Goal: Task Accomplishment & Management: Use online tool/utility

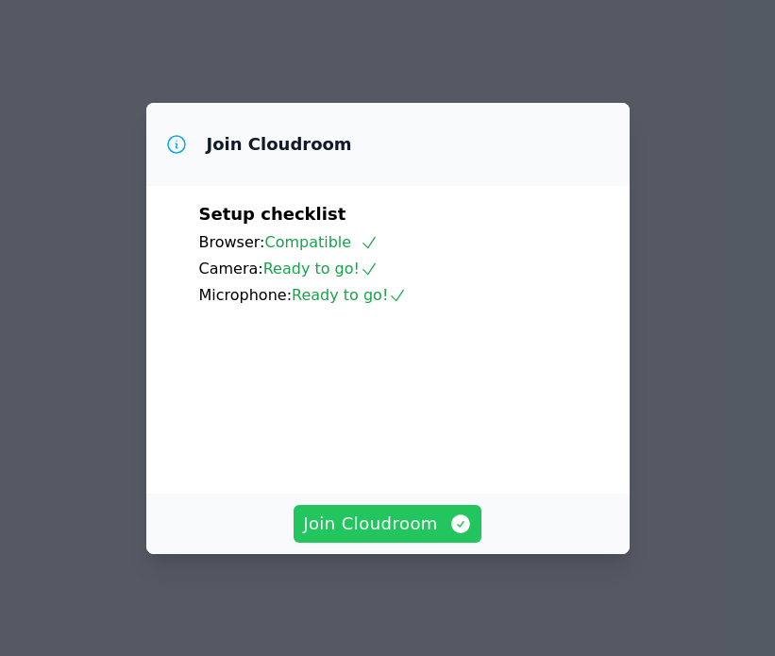
click at [410, 527] on span "Join Cloudroom" at bounding box center [387, 524] width 169 height 26
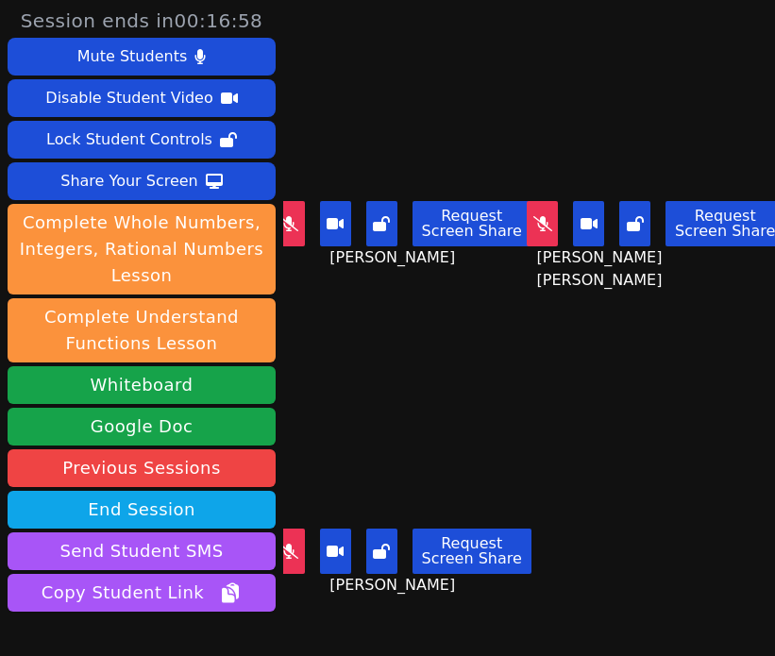
scroll to position [118, 0]
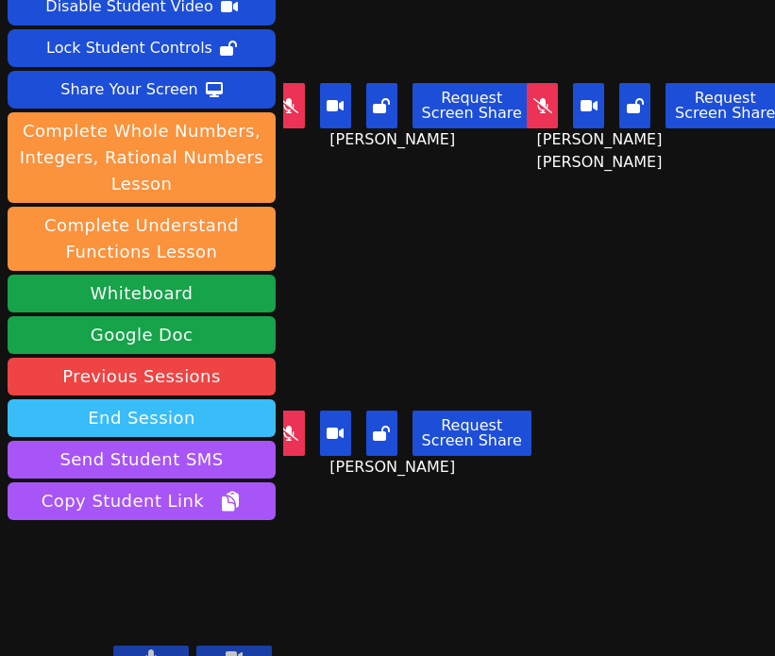
click at [217, 399] on button "End Session" at bounding box center [142, 418] width 268 height 38
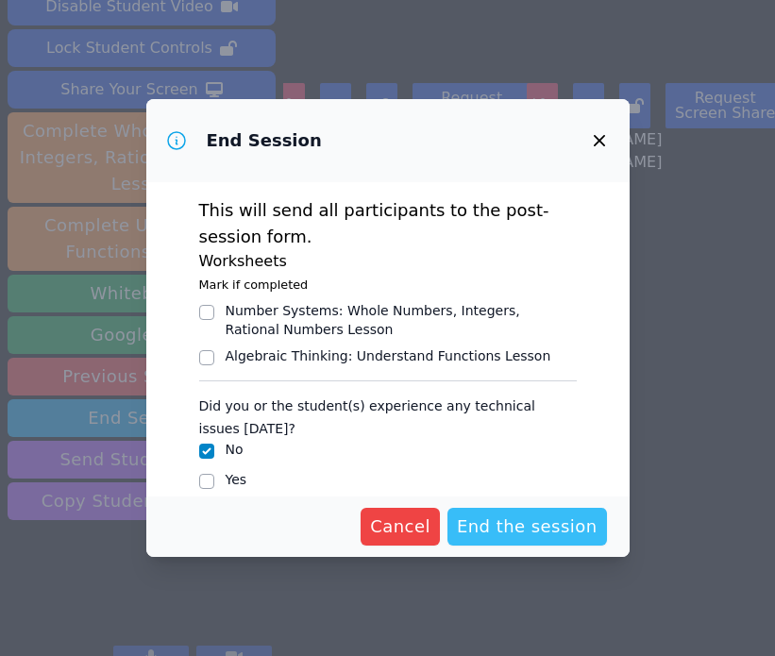
click at [506, 527] on span "End the session" at bounding box center [527, 527] width 141 height 26
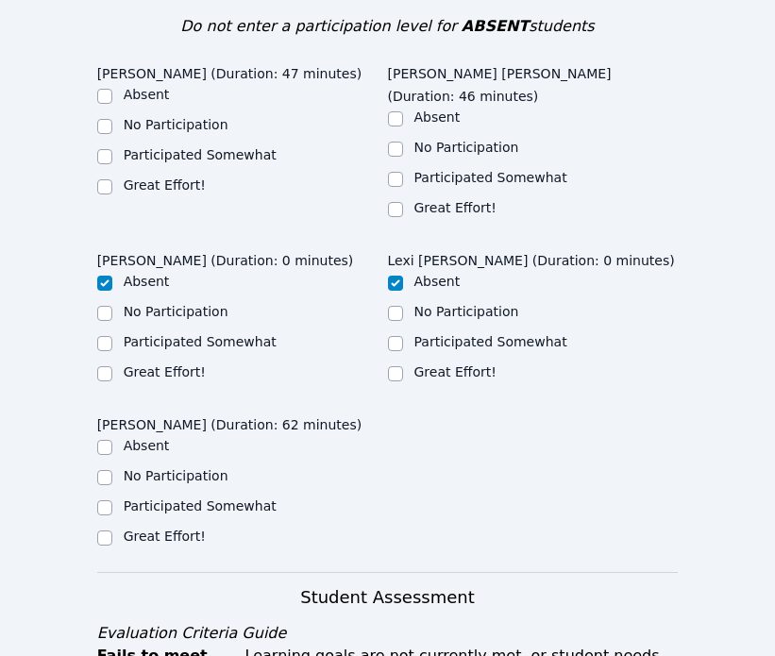
scroll to position [1054, 0]
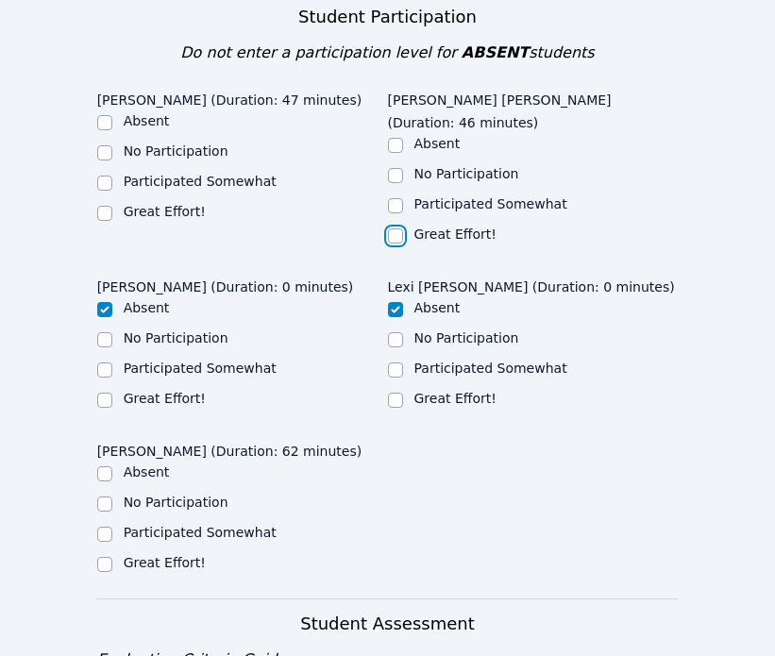
click at [402, 229] on input "Great Effort!" at bounding box center [395, 236] width 15 height 15
checkbox input "true"
click at [188, 111] on ul "Absent No Participation Participated Somewhat Great Effort!" at bounding box center [242, 167] width 291 height 113
click at [188, 204] on label "Great Effort!" at bounding box center [165, 211] width 82 height 15
click at [112, 206] on input "Great Effort!" at bounding box center [104, 213] width 15 height 15
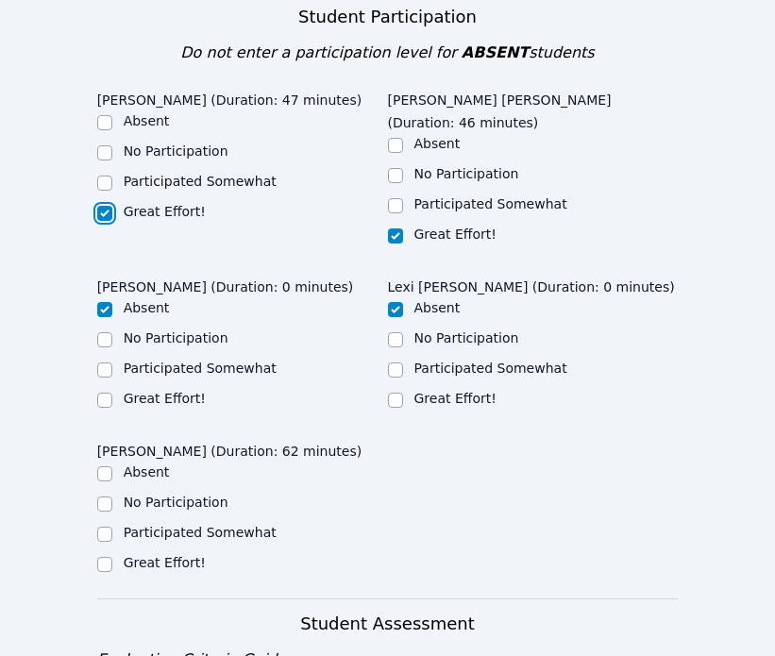
checkbox input "true"
click at [176, 555] on label "Great Effort!" at bounding box center [165, 562] width 82 height 15
click at [112, 557] on input "Great Effort!" at bounding box center [104, 564] width 15 height 15
checkbox input "true"
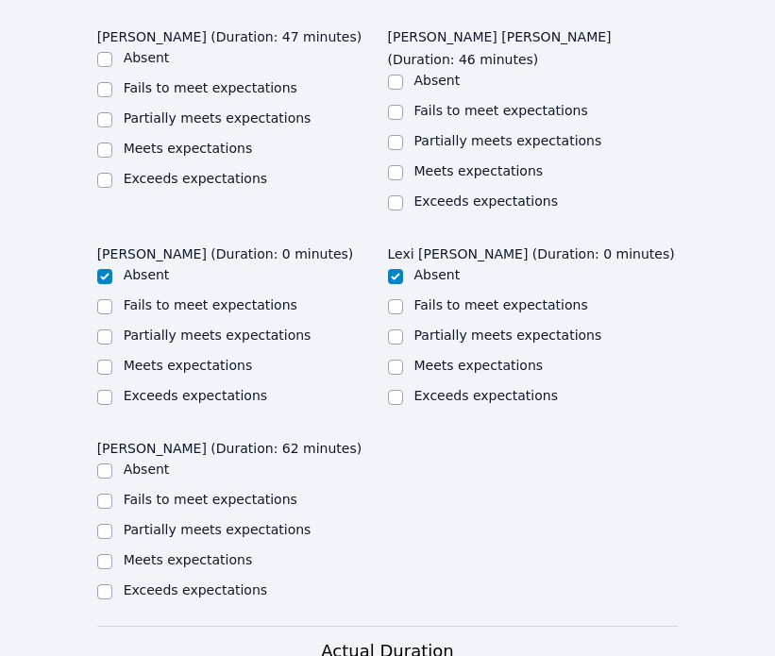
scroll to position [1876, 0]
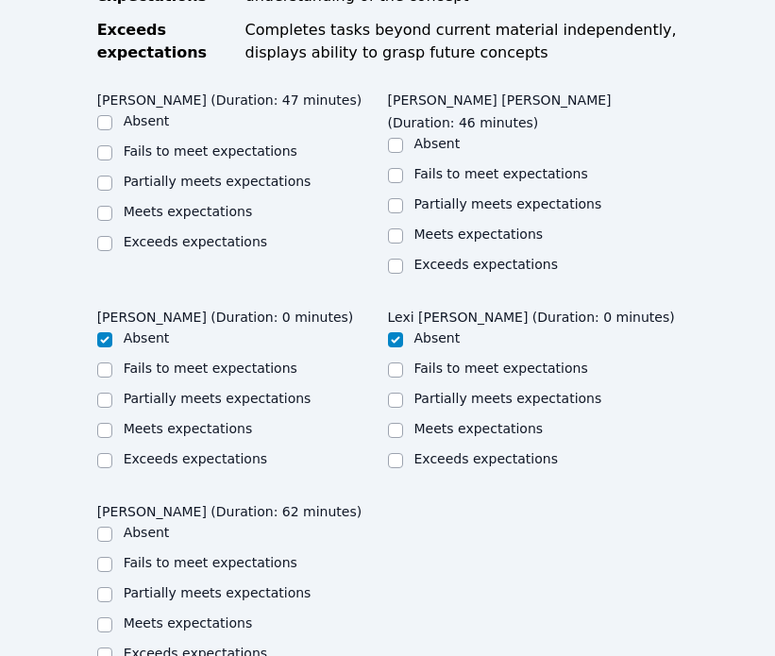
click at [436, 196] on label "Partially meets expectations" at bounding box center [509, 203] width 188 height 15
click at [403, 198] on input "Partially meets expectations" at bounding box center [395, 205] width 15 height 15
checkbox input "true"
click at [439, 134] on ul "Absent Fails to meet expectations Partially meets expectations Meets expectatio…" at bounding box center [533, 206] width 291 height 144
click at [439, 227] on label "Meets expectations" at bounding box center [479, 234] width 129 height 15
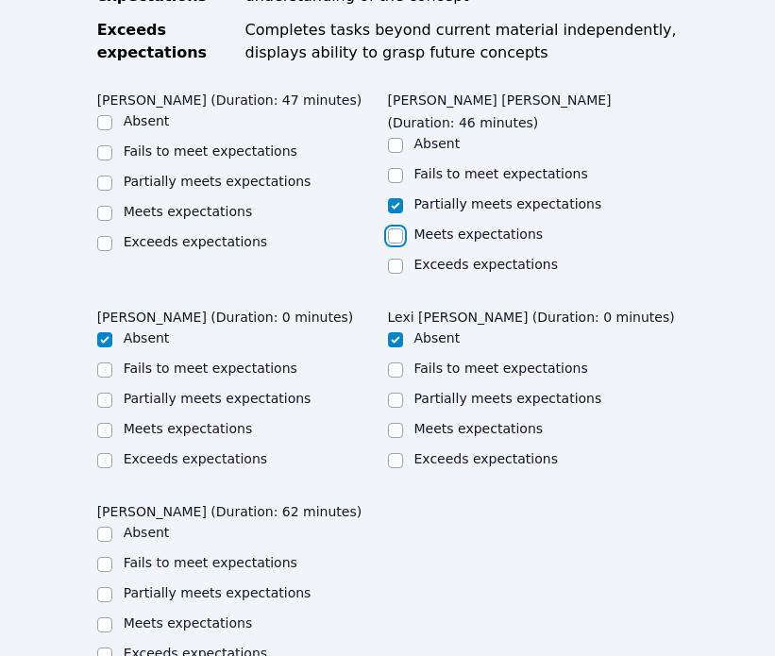
click at [403, 229] on input "Meets expectations" at bounding box center [395, 236] width 15 height 15
checkbox input "true"
checkbox input "false"
click at [199, 204] on label "Meets expectations" at bounding box center [188, 211] width 129 height 15
click at [112, 206] on input "Meets expectations" at bounding box center [104, 213] width 15 height 15
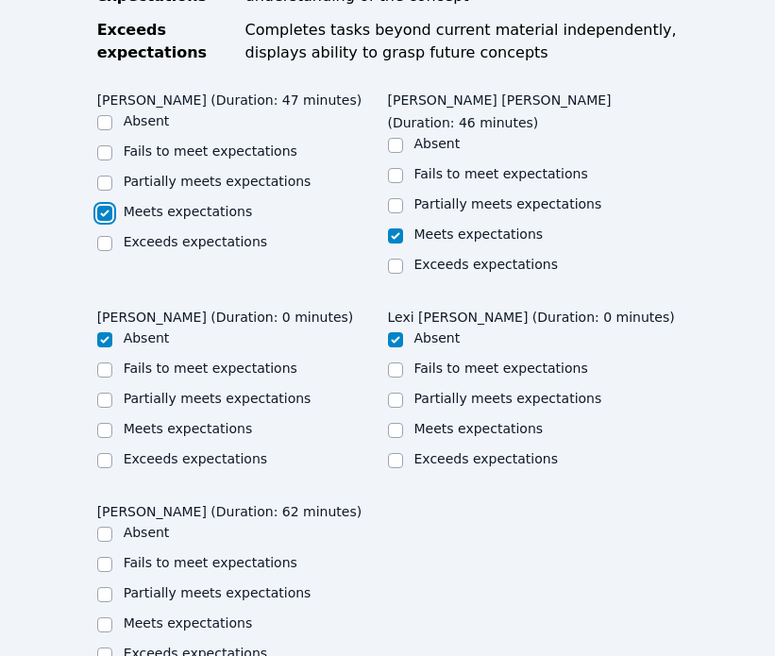
checkbox input "true"
click at [173, 616] on label "Meets expectations" at bounding box center [188, 623] width 129 height 15
click at [112, 618] on input "Meets expectations" at bounding box center [104, 625] width 15 height 15
checkbox input "true"
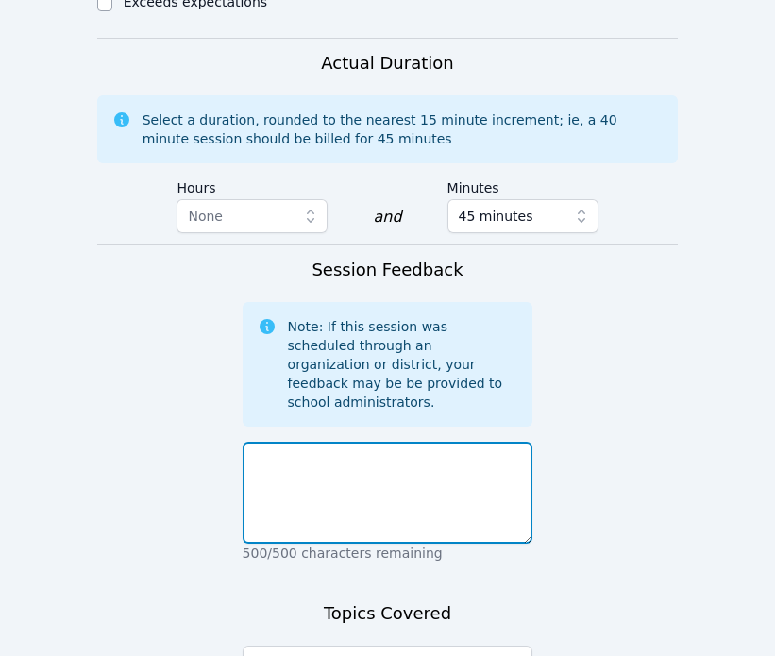
click at [377, 442] on textarea at bounding box center [388, 493] width 291 height 102
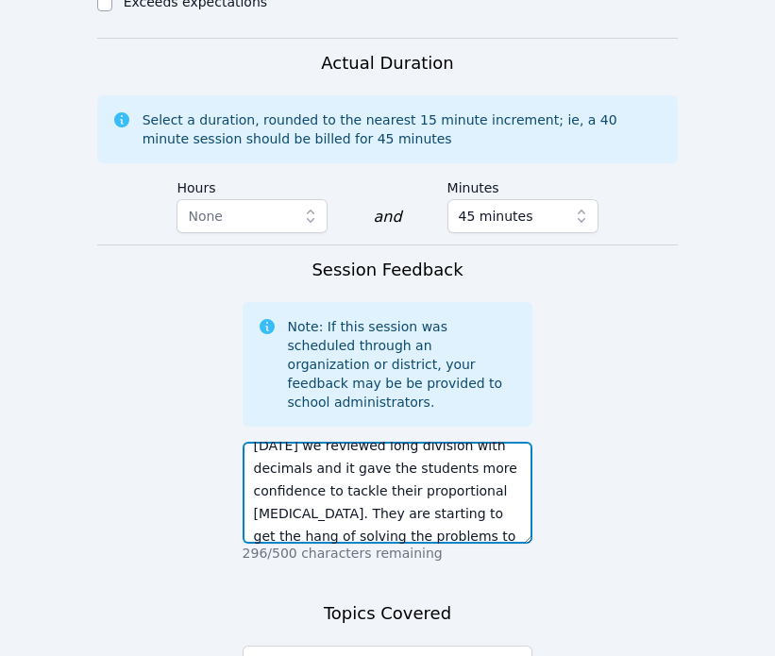
scroll to position [23, 0]
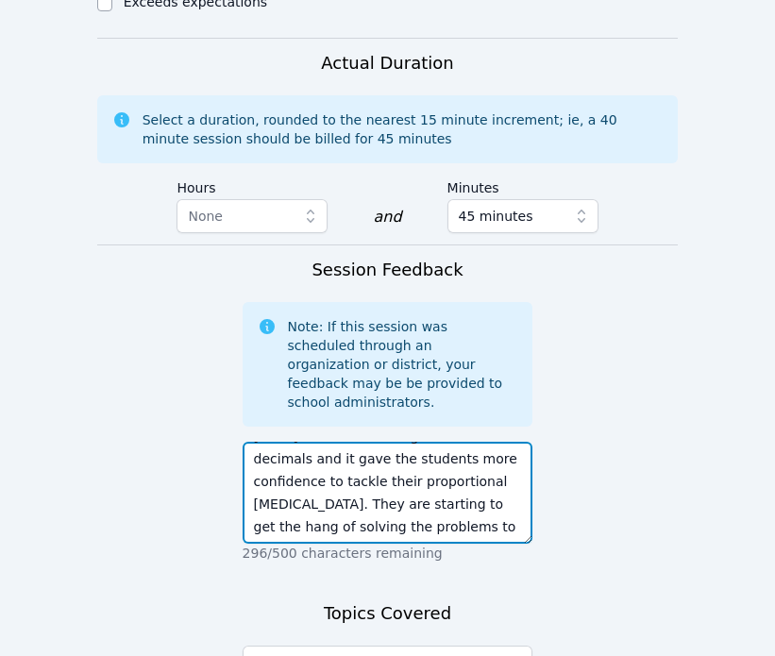
drag, startPoint x: 347, startPoint y: 363, endPoint x: 649, endPoint y: 368, distance: 302.2
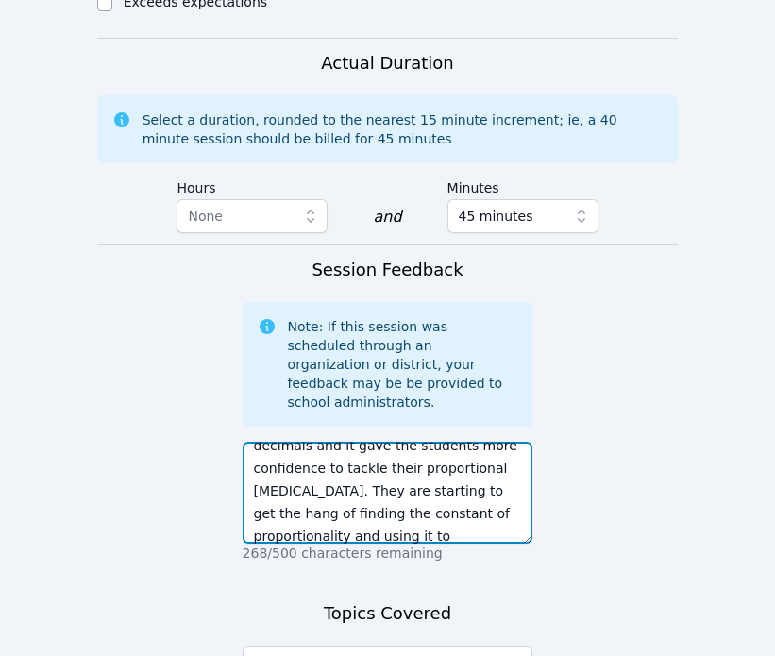
click at [343, 442] on textarea "Today we reviewed long division with decimals and it gave the students more con…" at bounding box center [388, 493] width 291 height 102
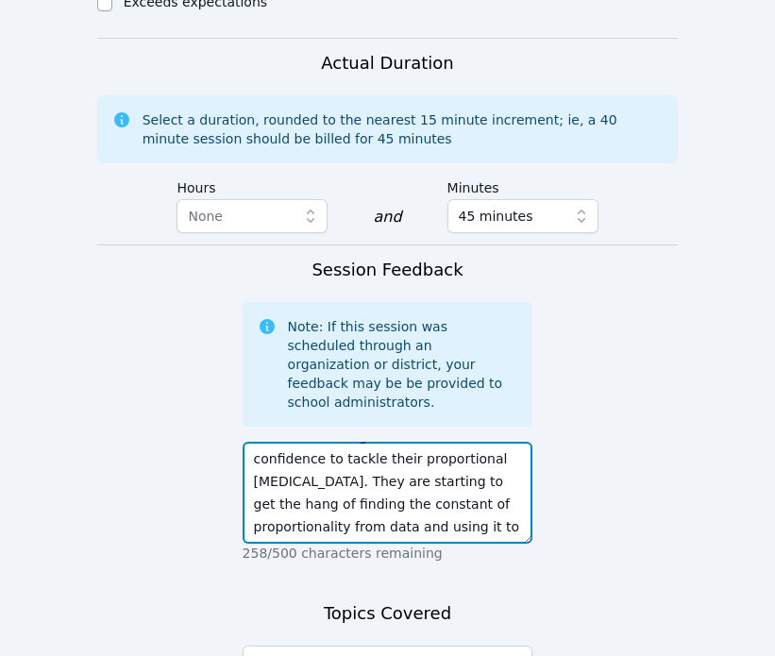
click at [510, 442] on textarea "Today we reviewed long division with decimals and it gave the students more con…" at bounding box center [388, 493] width 291 height 102
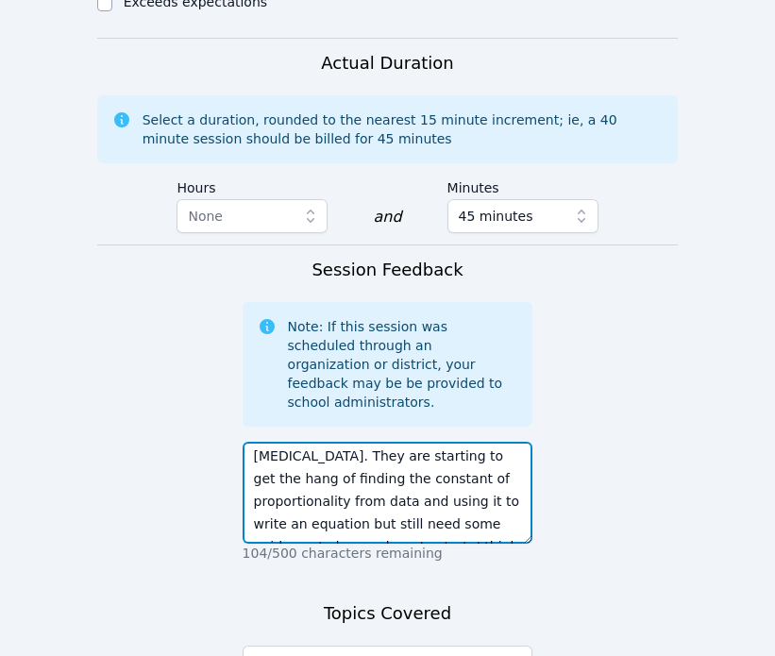
scroll to position [0, 0]
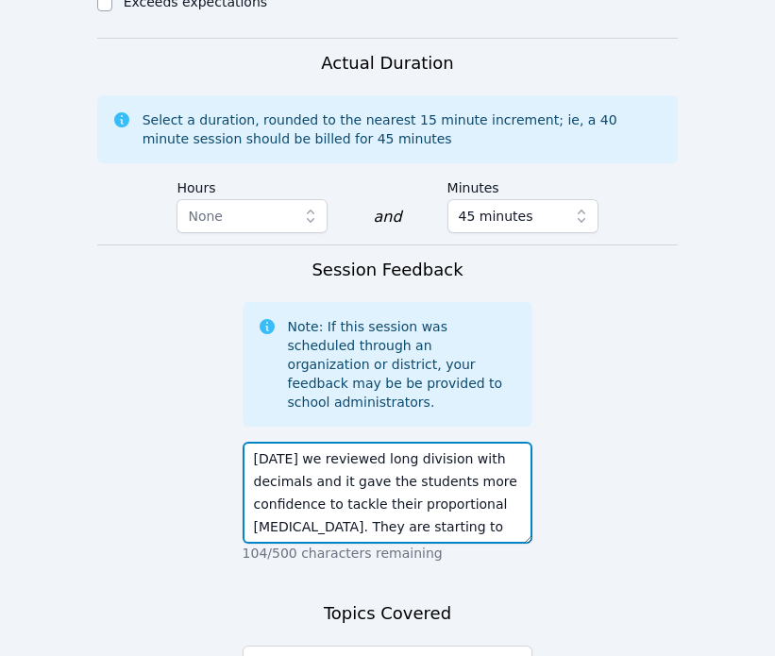
drag, startPoint x: 314, startPoint y: 280, endPoint x: 311, endPoint y: 304, distance: 23.9
click at [311, 442] on textarea "Today we reviewed long division with decimals and it gave the students more con…" at bounding box center [388, 493] width 291 height 102
type textarea "Today we reviewed long division with decimals and it gave the students more con…"
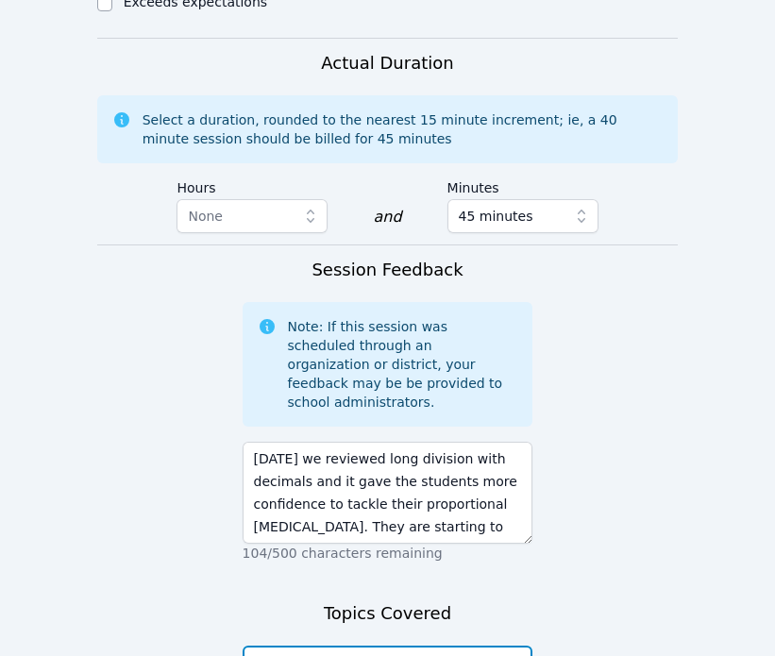
paste textarea "reviewed long division with decimals"
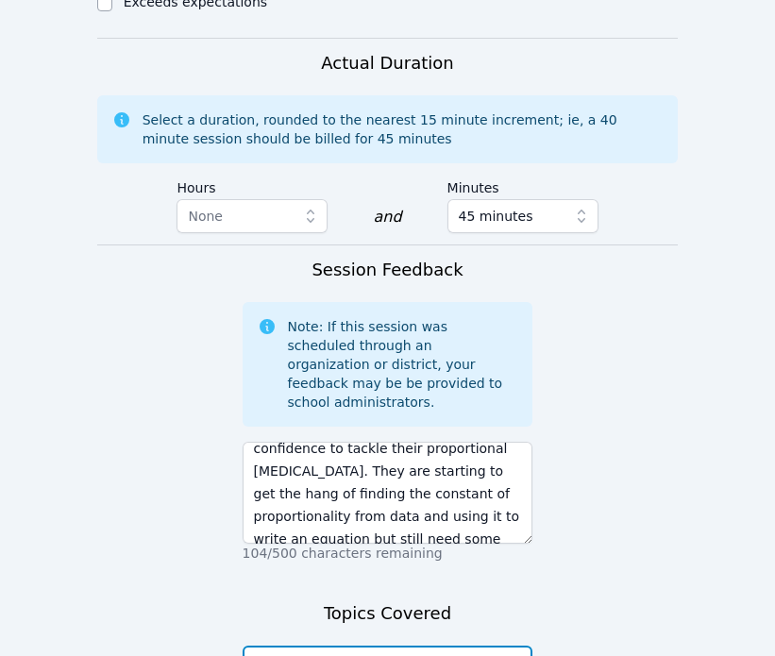
scroll to position [40, 0]
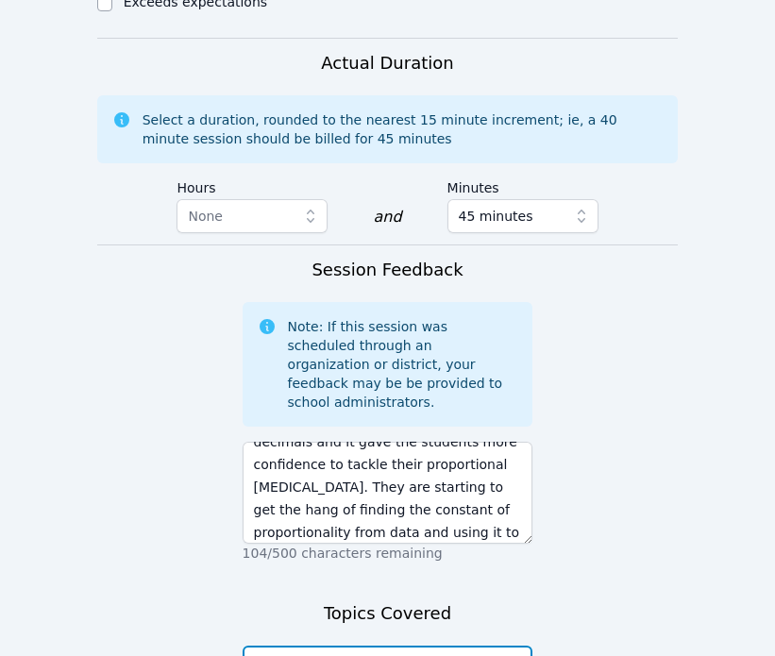
type textarea "review of long division with decimals, solving problems with proportional relat…"
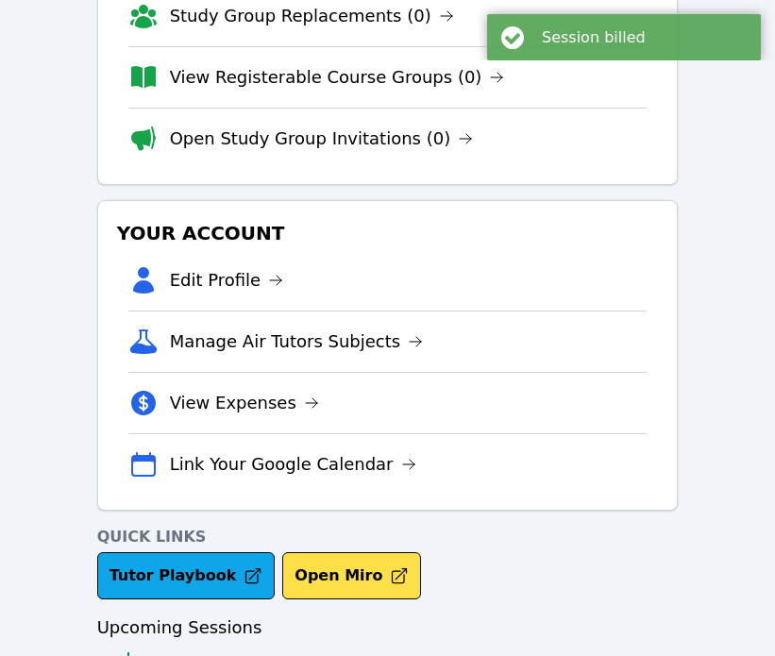
scroll to position [258, 0]
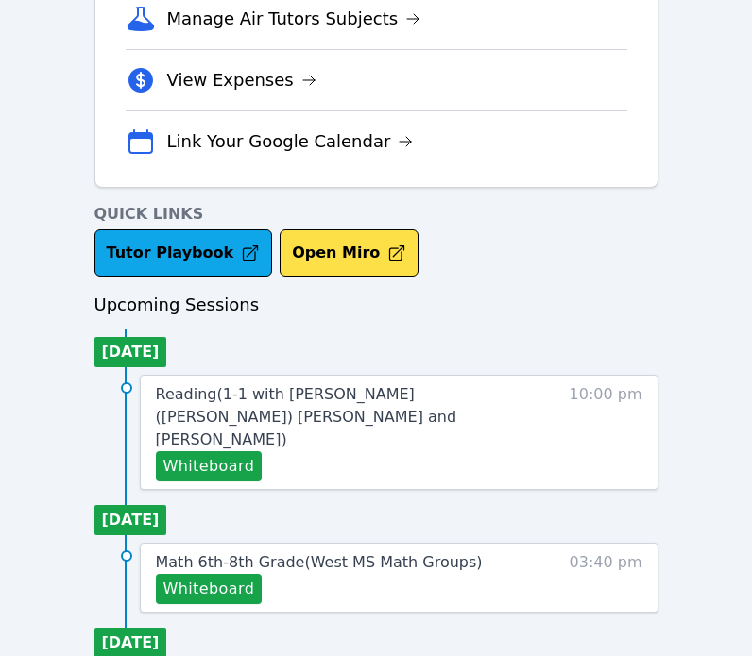
scroll to position [573, 0]
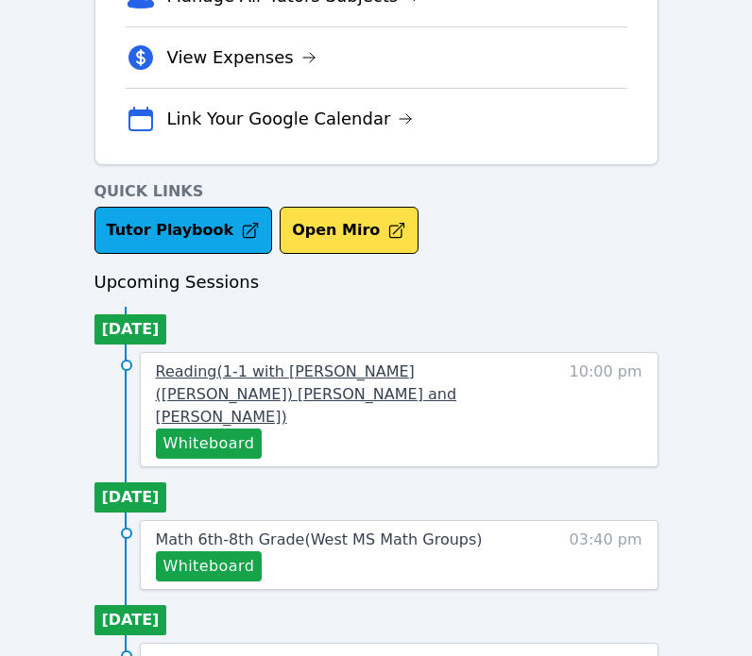
click at [223, 375] on span "Reading ( 1-1 with [PERSON_NAME] ([PERSON_NAME]) [PERSON_NAME] and [PERSON_NAME…" at bounding box center [306, 394] width 301 height 63
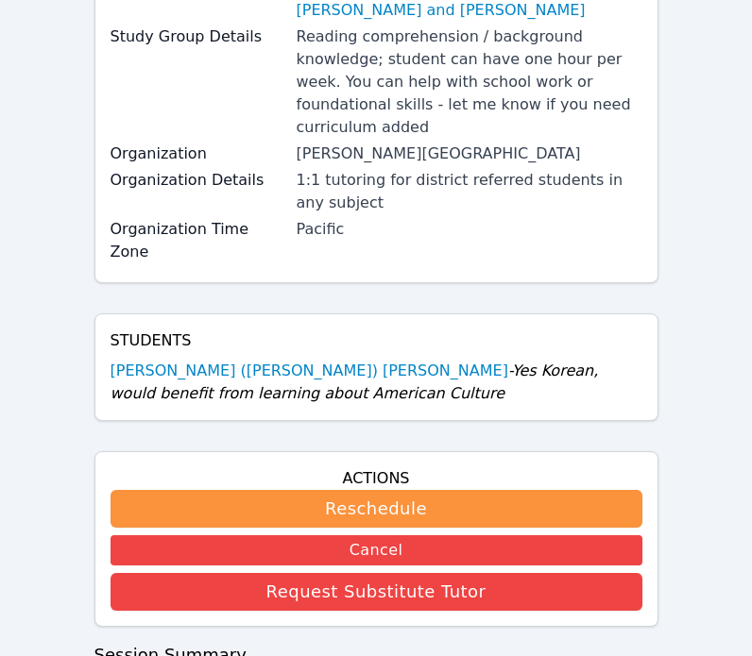
scroll to position [422, 0]
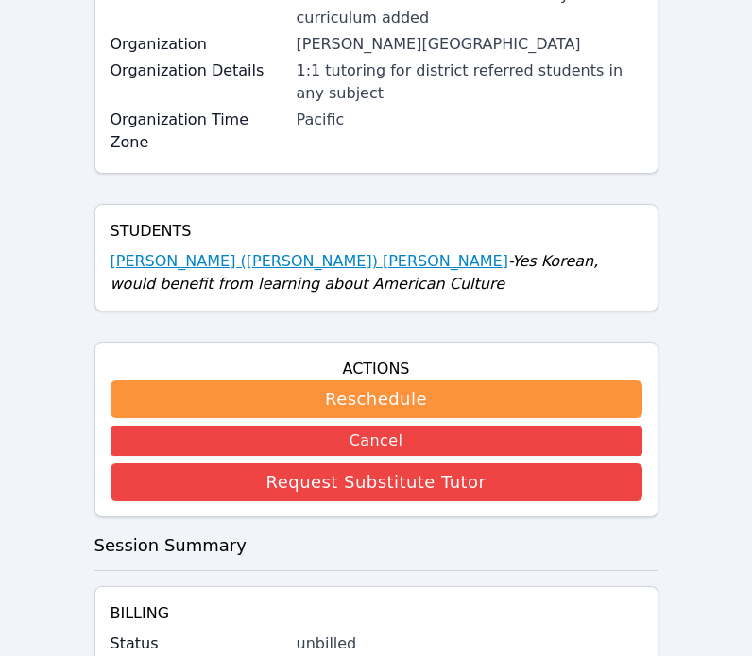
click at [182, 250] on link "[PERSON_NAME] ([PERSON_NAME]) [PERSON_NAME]" at bounding box center [309, 261] width 398 height 23
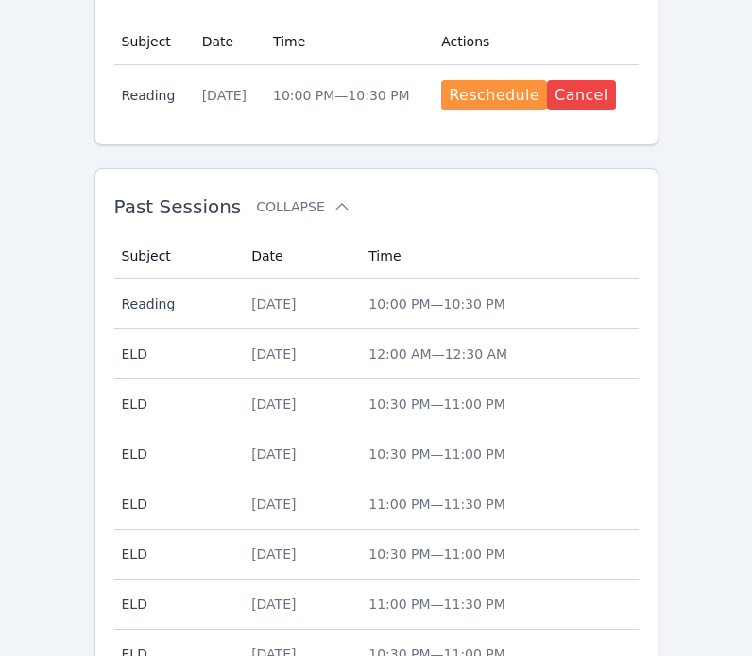
scroll to position [1133, 0]
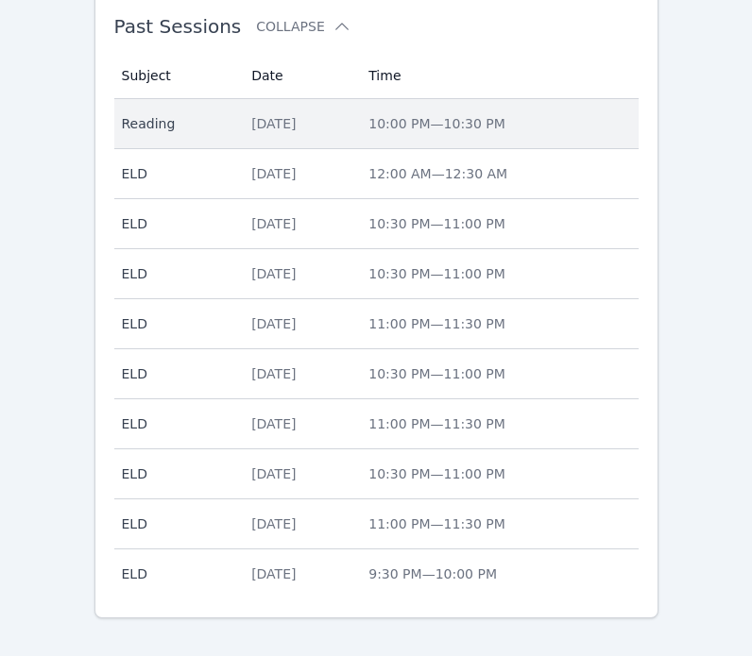
click at [274, 99] on td "Date Tue Sep 9" at bounding box center [298, 124] width 117 height 50
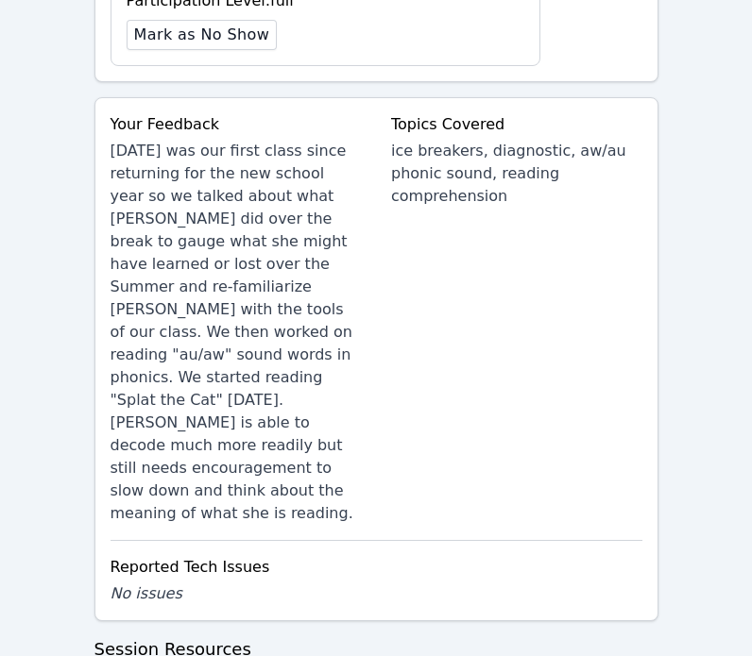
scroll to position [1227, 0]
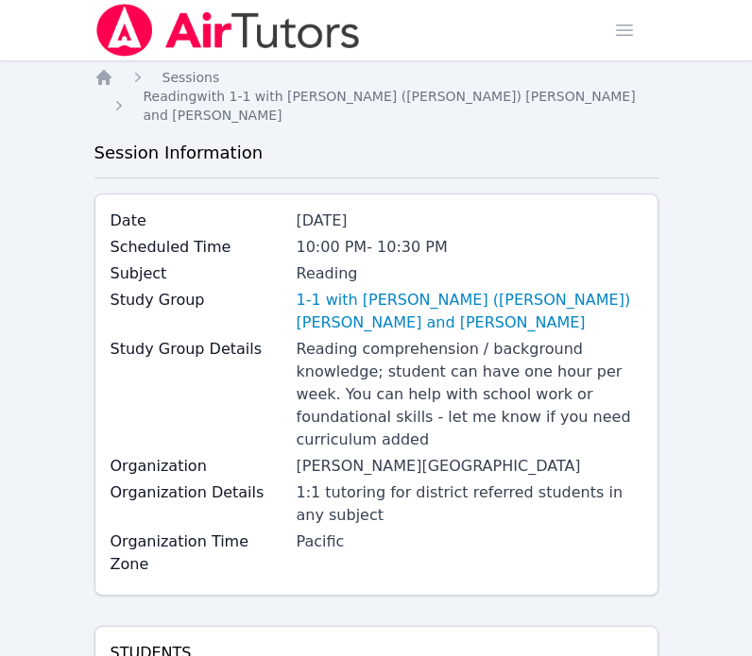
click at [113, 34] on img at bounding box center [227, 30] width 267 height 53
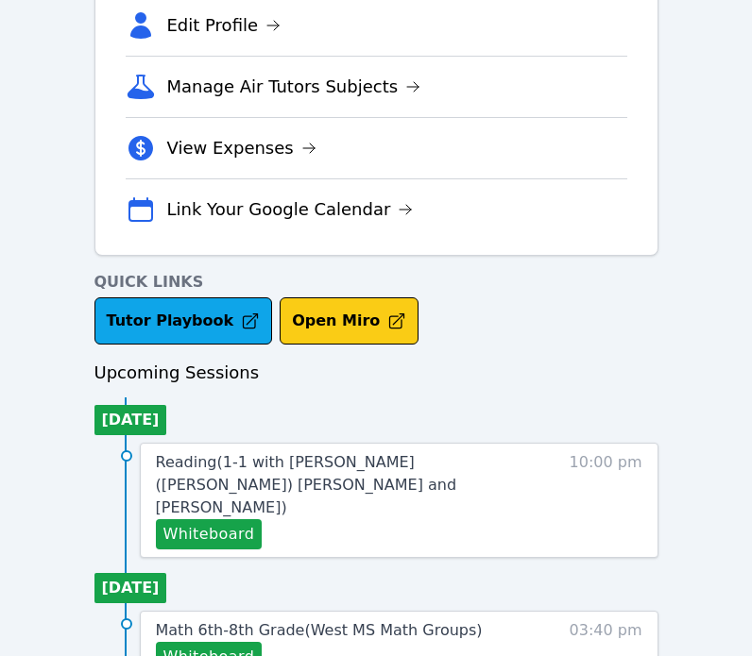
scroll to position [537, 0]
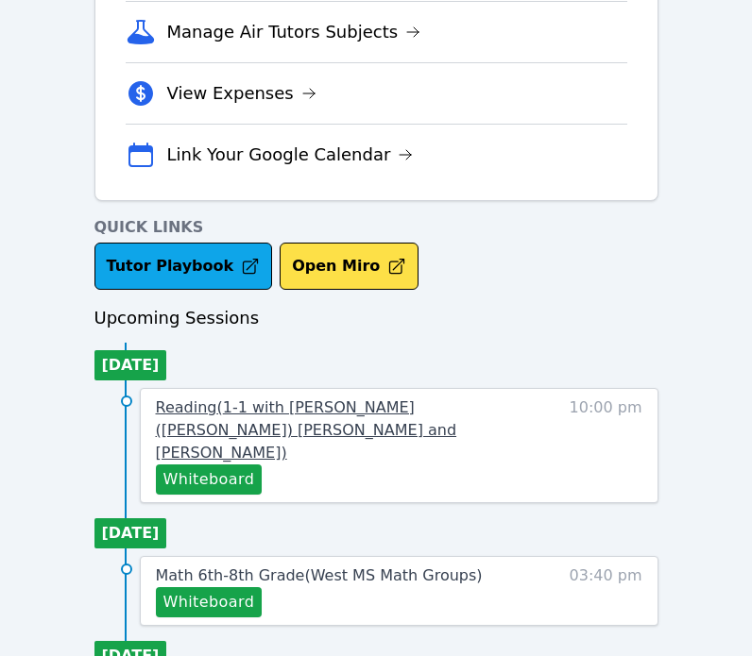
click at [277, 397] on link "Reading ( 1-1 with Hayeon (Ellie) Woo and Tippayanawat Tongvichit )" at bounding box center [338, 431] width 364 height 68
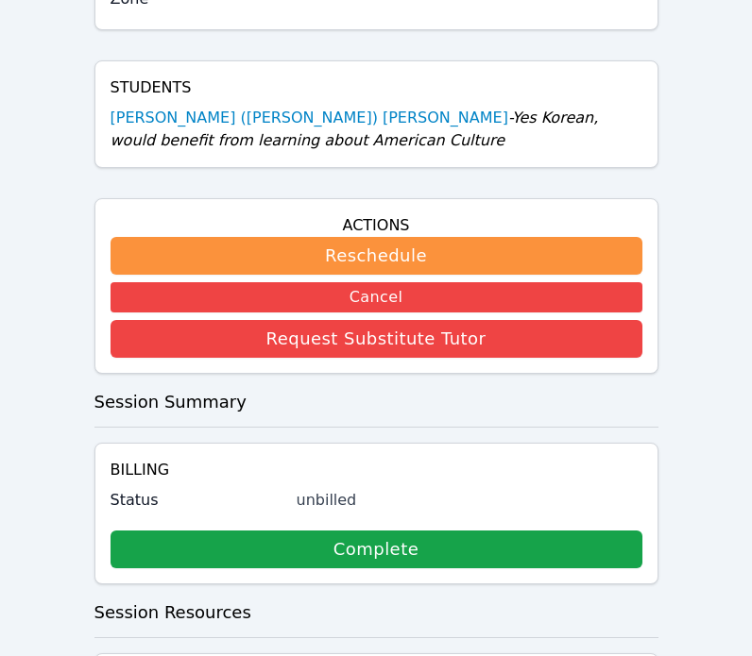
scroll to position [652, 0]
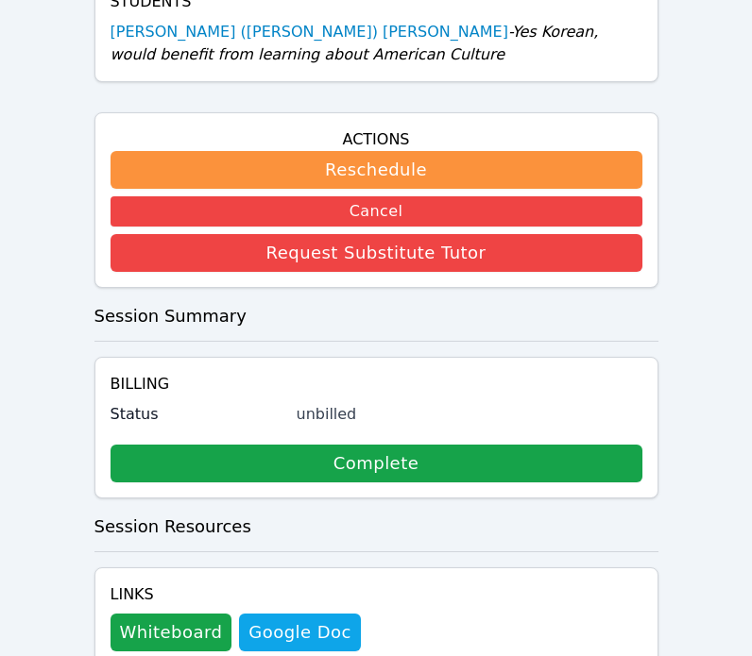
click at [187, 584] on div "Links Whiteboard Hidden Google Doc" at bounding box center [235, 618] width 250 height 68
click at [170, 614] on button "Whiteboard" at bounding box center [171, 633] width 122 height 38
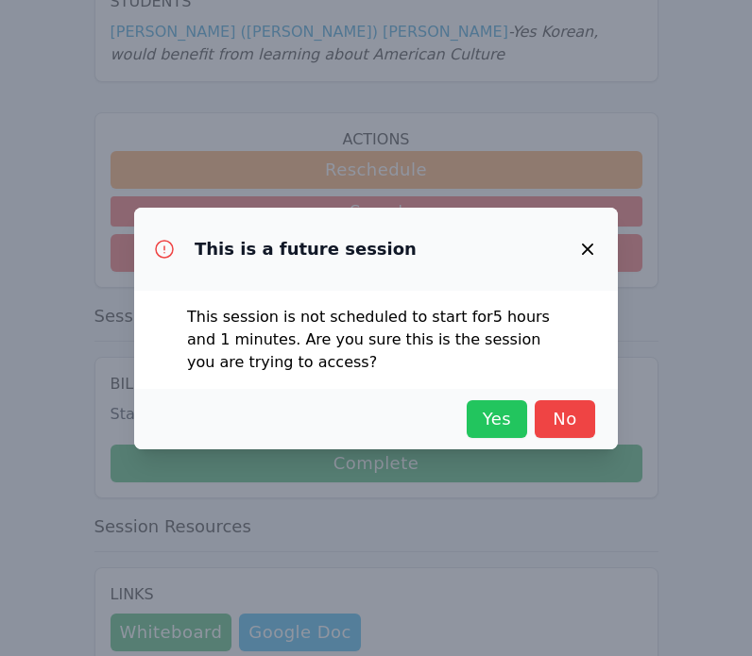
click at [493, 433] on button "Yes" at bounding box center [496, 419] width 60 height 38
